Goal: Task Accomplishment & Management: Manage account settings

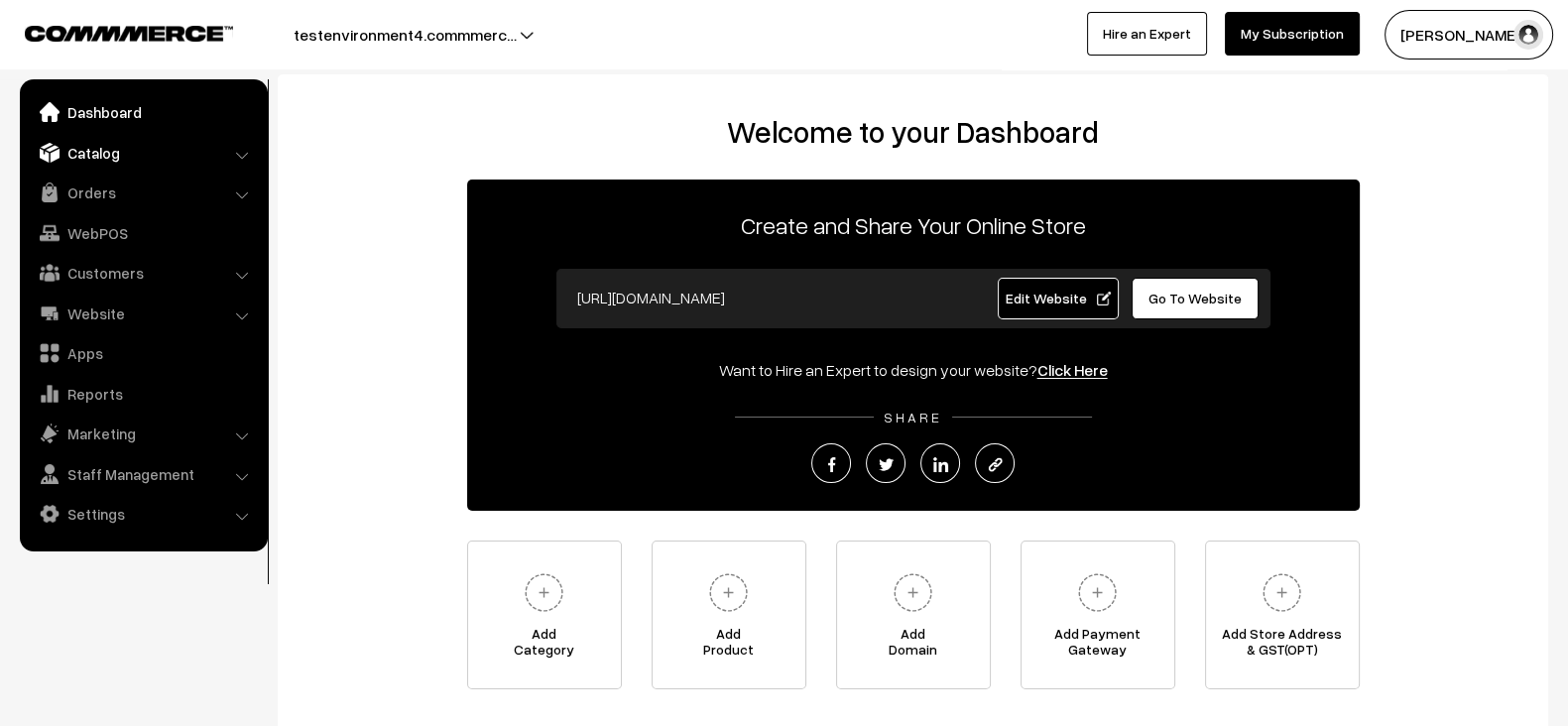
click at [147, 161] on link "Catalog" at bounding box center [142, 153] width 236 height 36
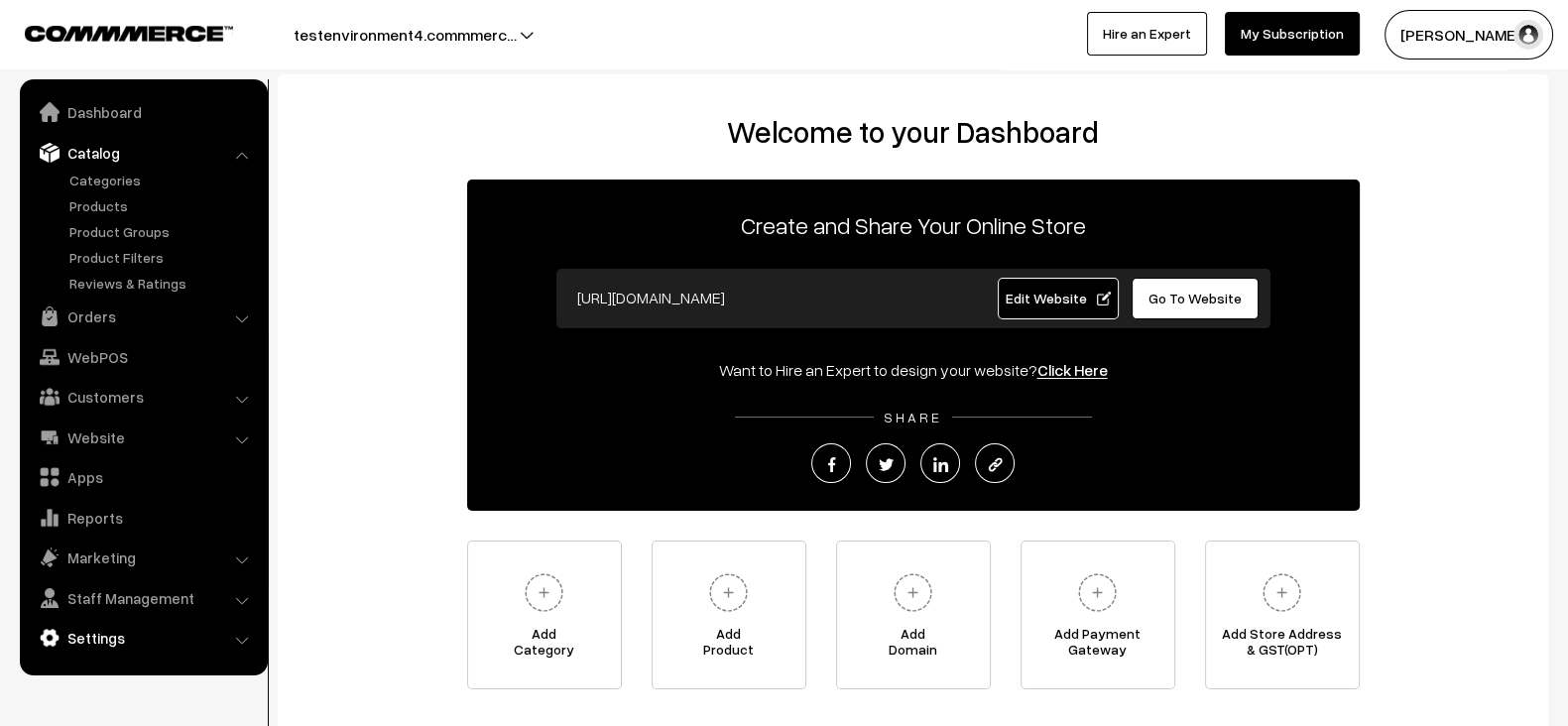
drag, startPoint x: 154, startPoint y: 617, endPoint x: 142, endPoint y: 635, distance: 21.6
click at [142, 635] on ul "Dashboard Catalog" at bounding box center [143, 377] width 248 height 596
click at [142, 635] on link "Settings" at bounding box center [142, 637] width 236 height 36
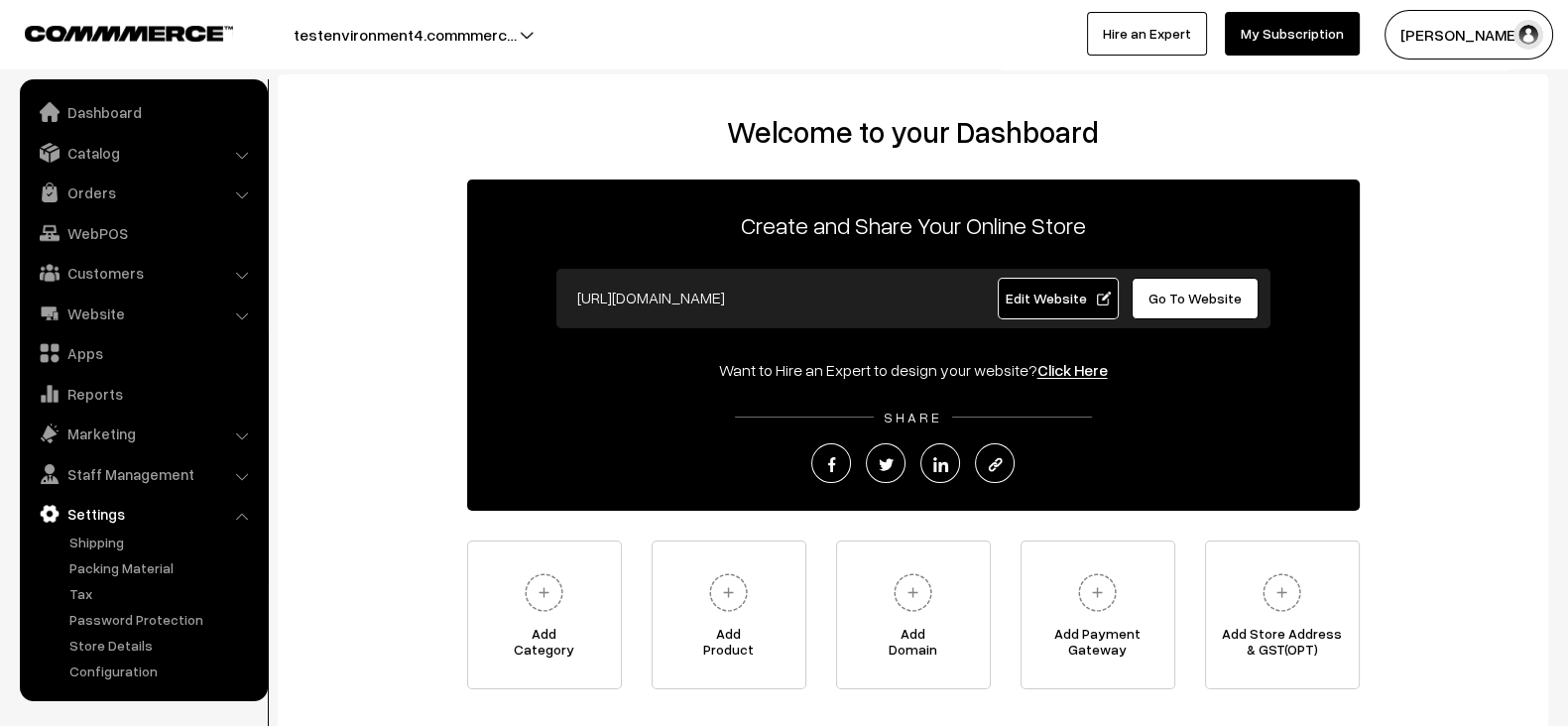
scroll to position [141, 0]
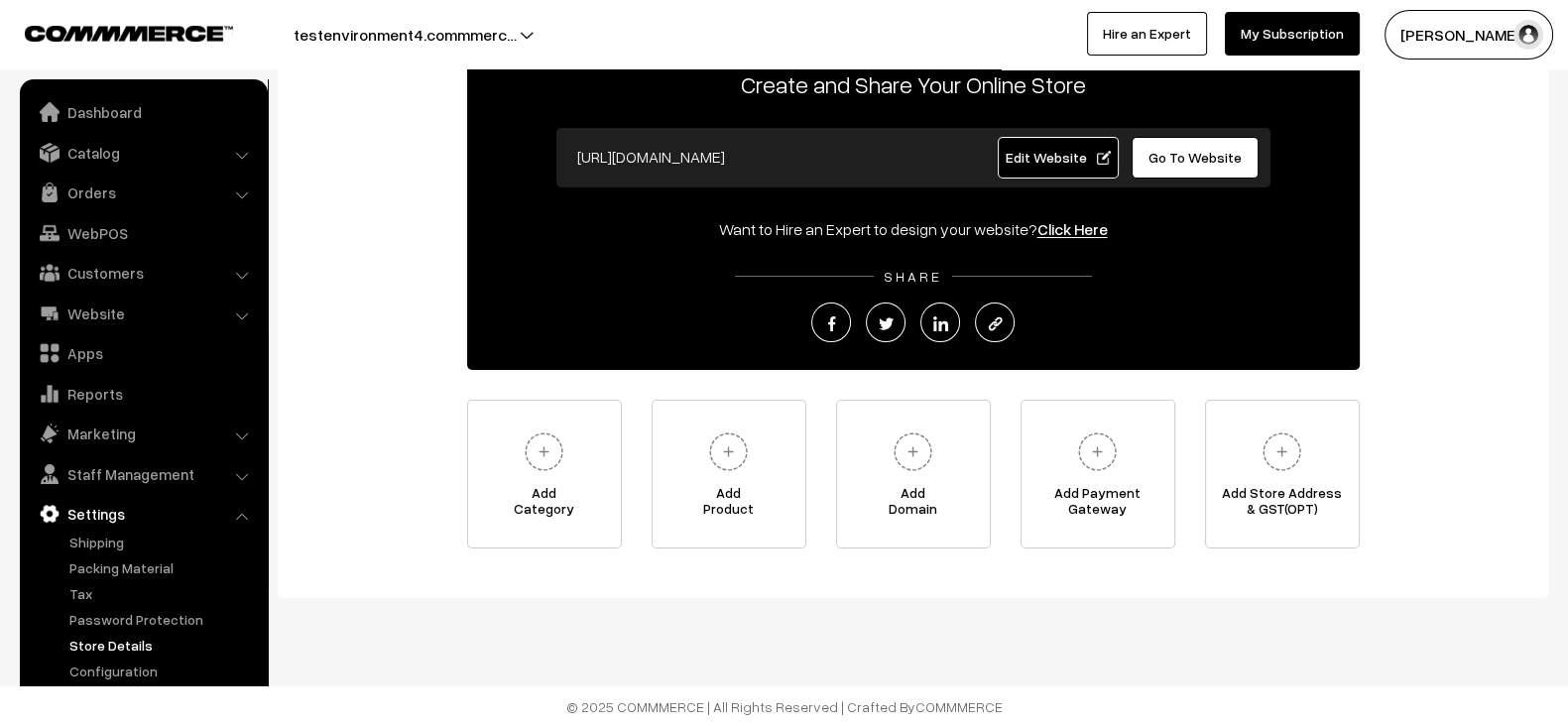
click at [119, 641] on link "Store Details" at bounding box center [162, 644] width 196 height 21
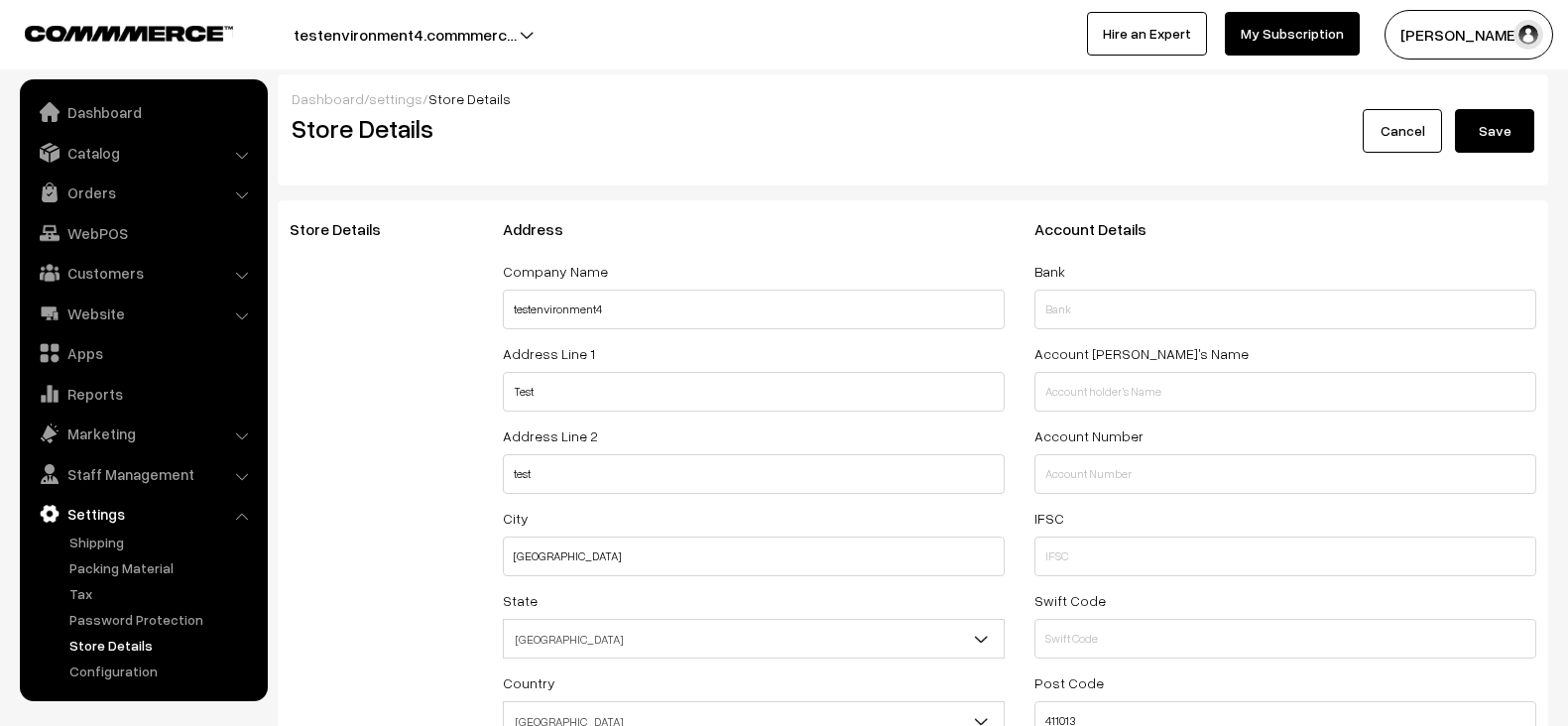
select select "99"
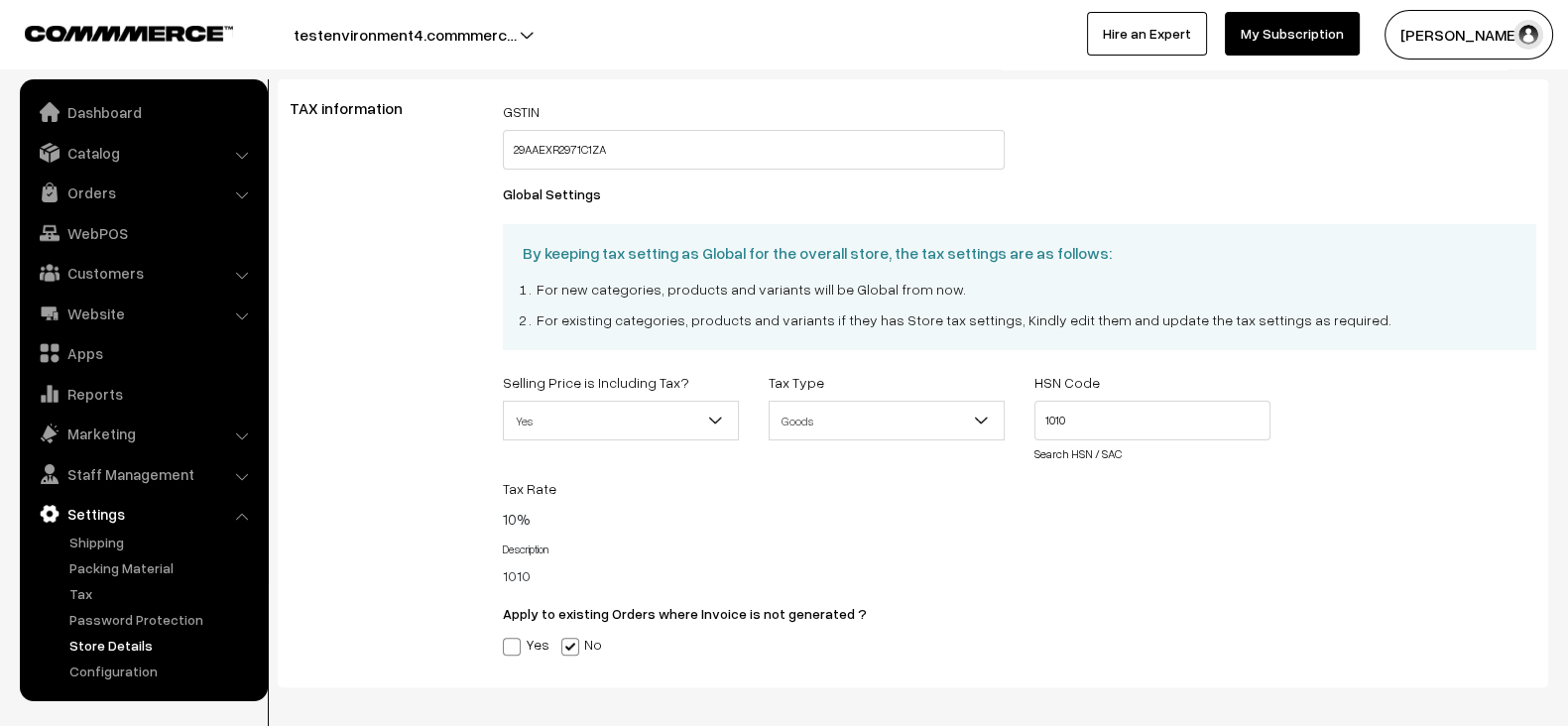
scroll to position [709, 0]
click at [706, 146] on input "29AAEXR2971C1ZA" at bounding box center [754, 149] width 502 height 40
click at [440, 314] on div "TAX information" at bounding box center [381, 382] width 213 height 567
